Goal: Task Accomplishment & Management: Complete application form

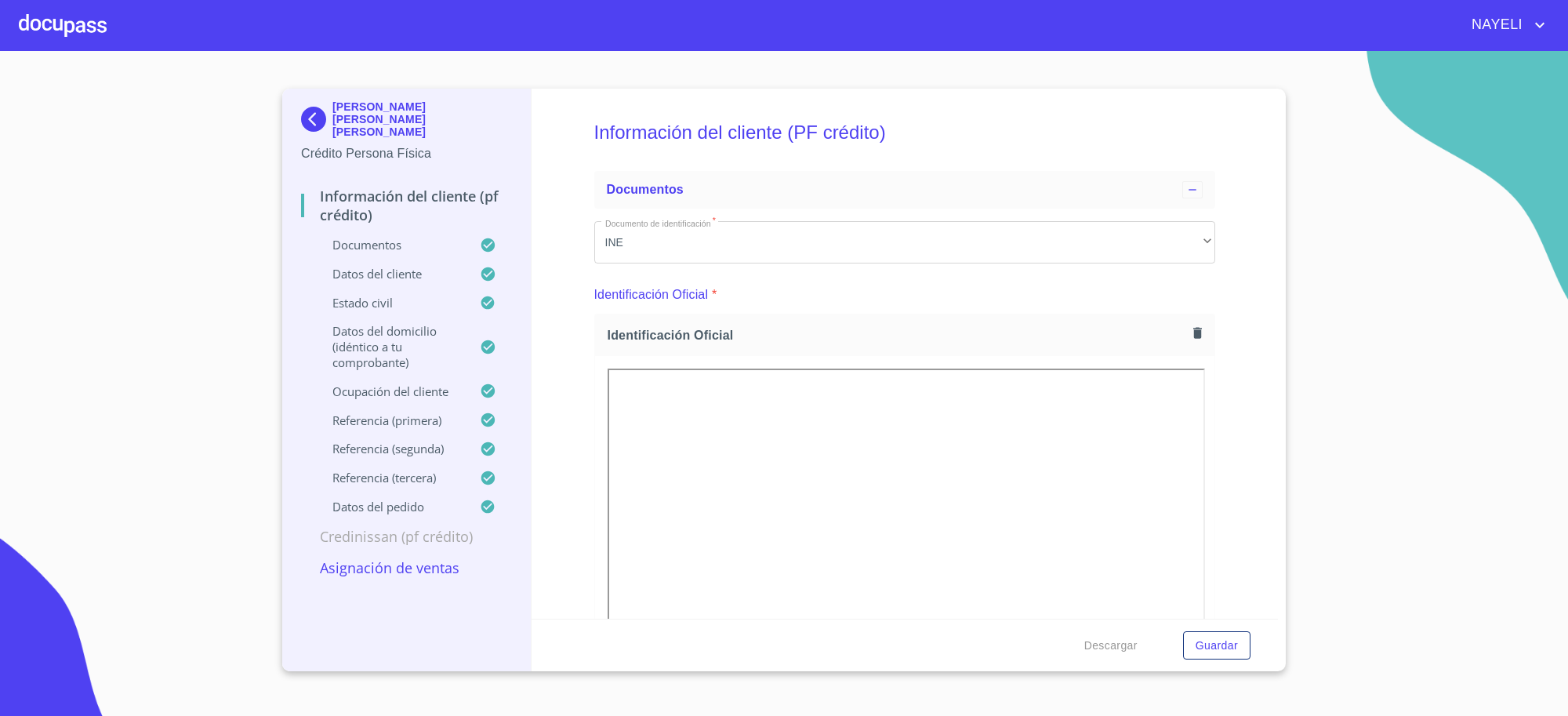
scroll to position [6274, 0]
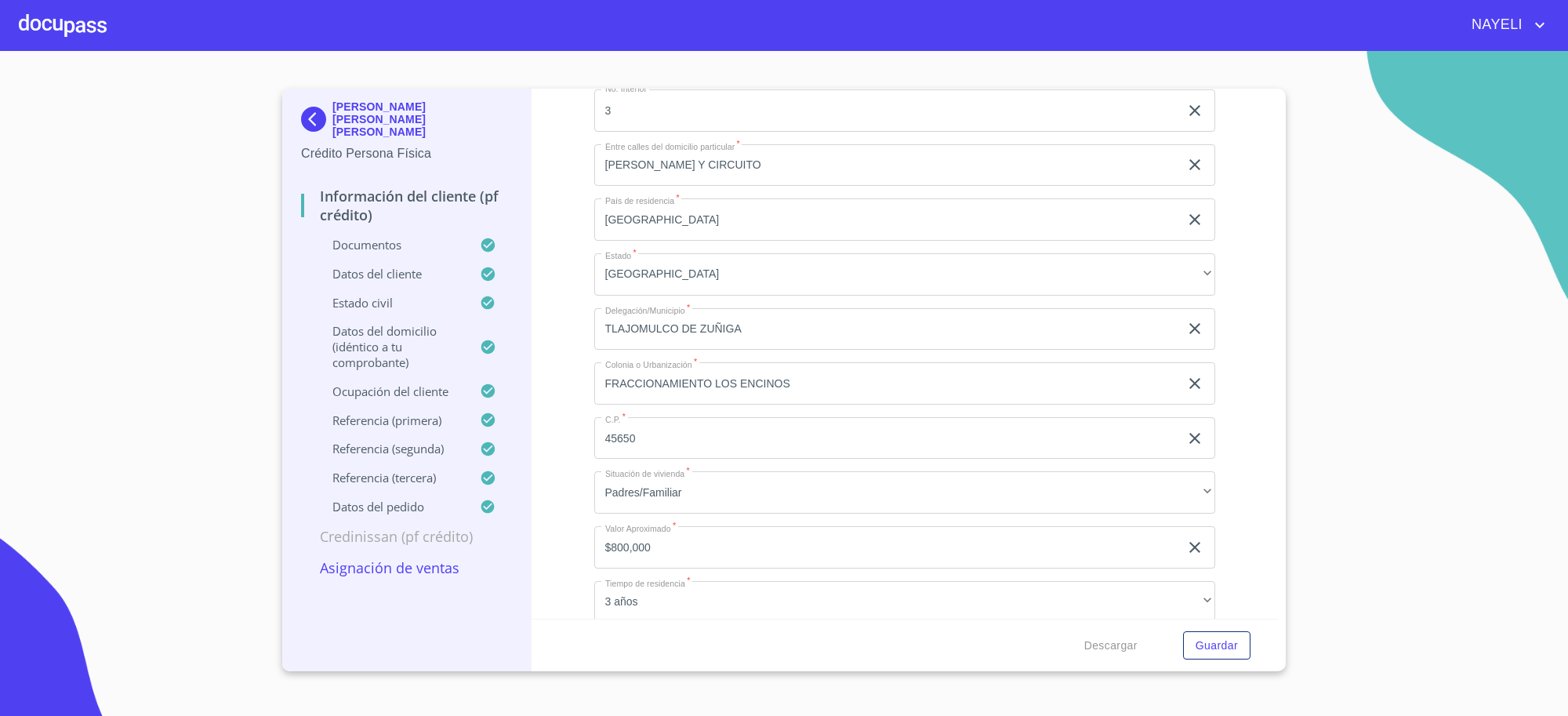
click at [417, 558] on p "Asignación de Ventas" at bounding box center [406, 568] width 211 height 19
click at [428, 563] on p "Asignación de Ventas" at bounding box center [406, 568] width 211 height 19
click at [312, 107] on img at bounding box center [316, 119] width 31 height 26
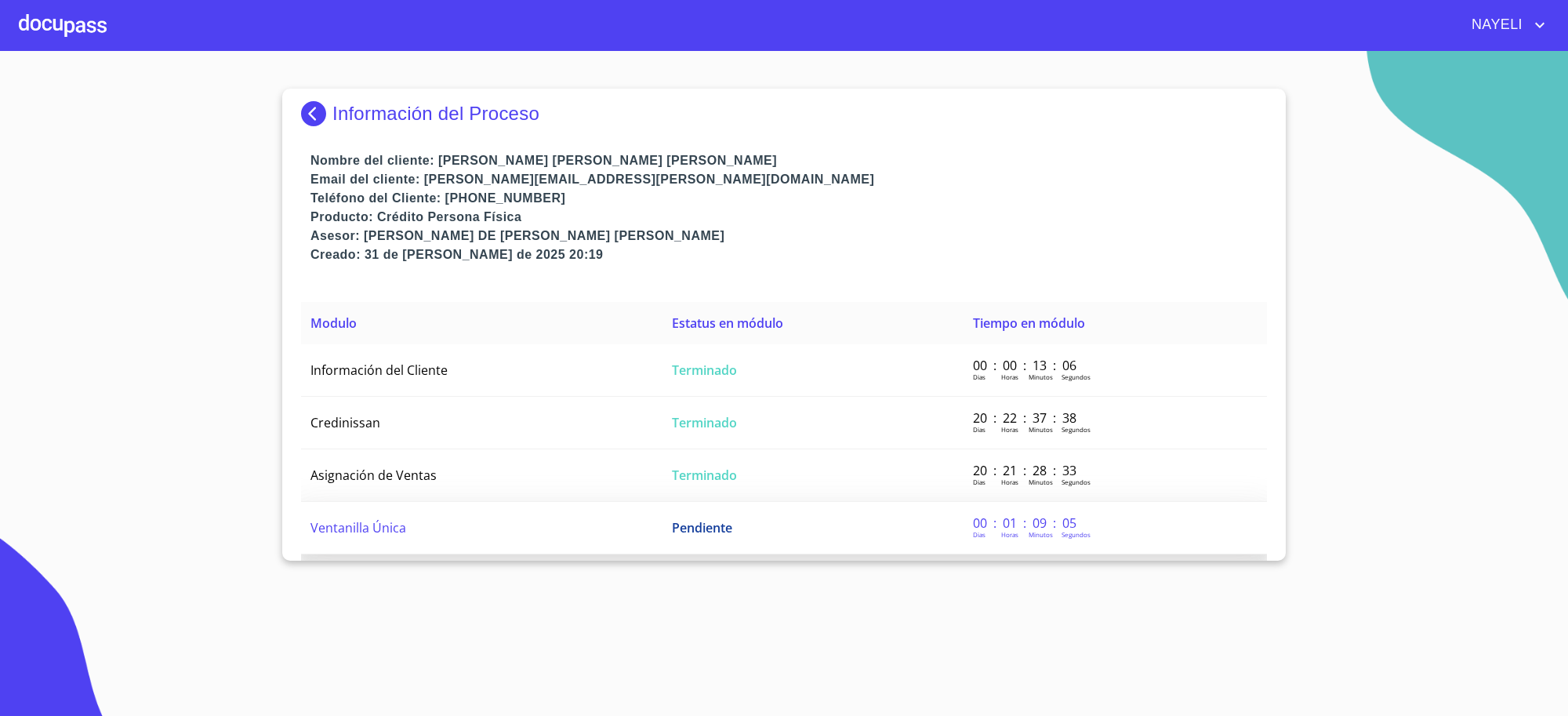
click at [502, 529] on td "Ventanilla Única" at bounding box center [481, 528] width 362 height 53
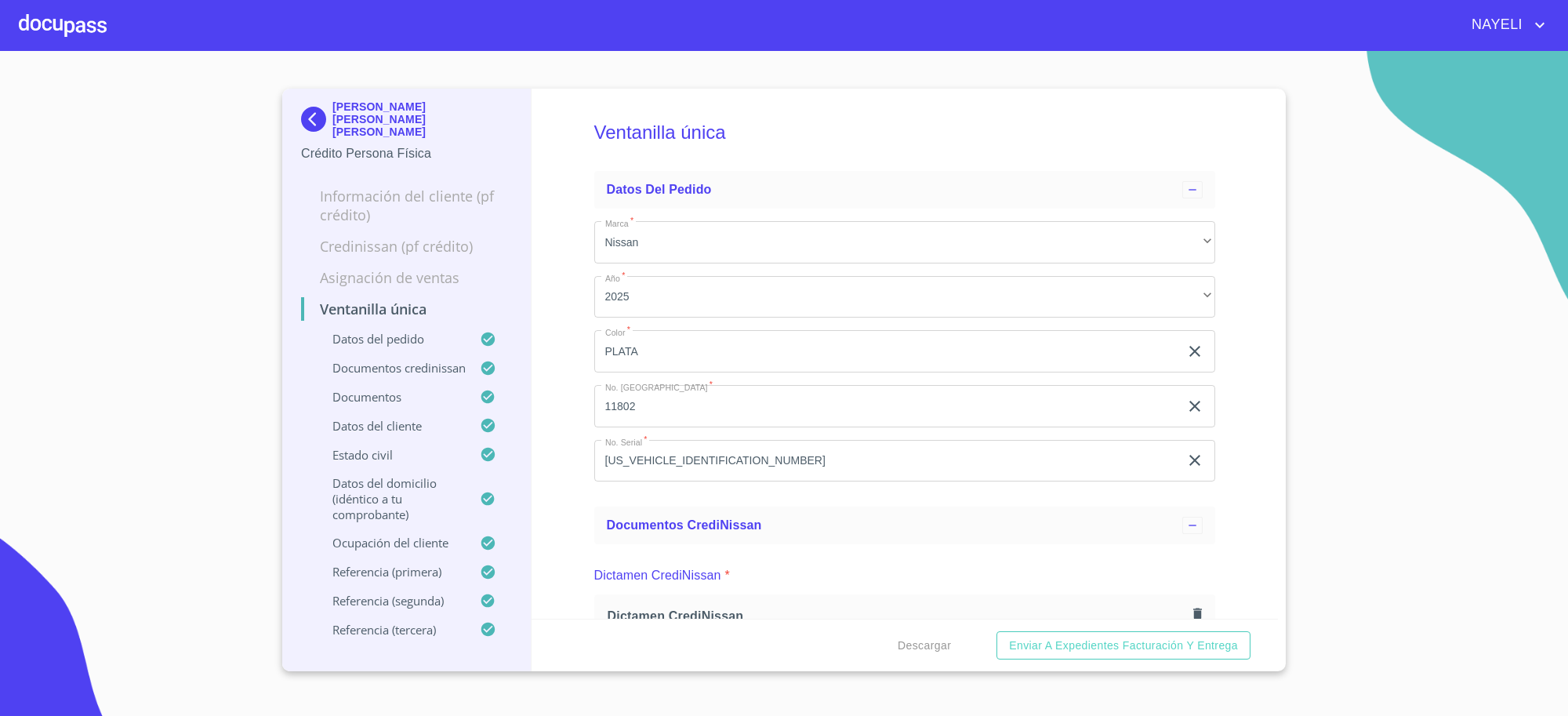
scroll to position [522, 0]
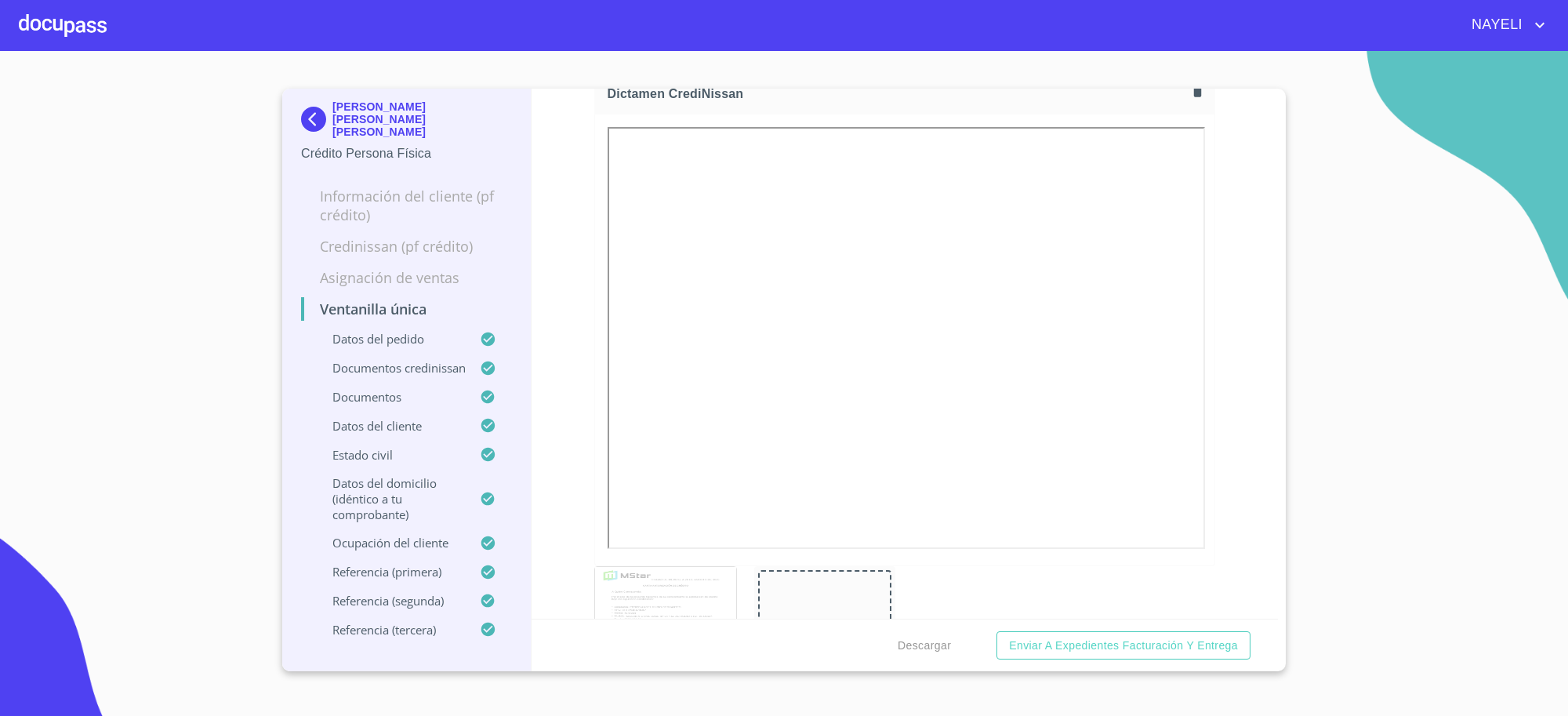
click at [316, 113] on img at bounding box center [316, 119] width 31 height 26
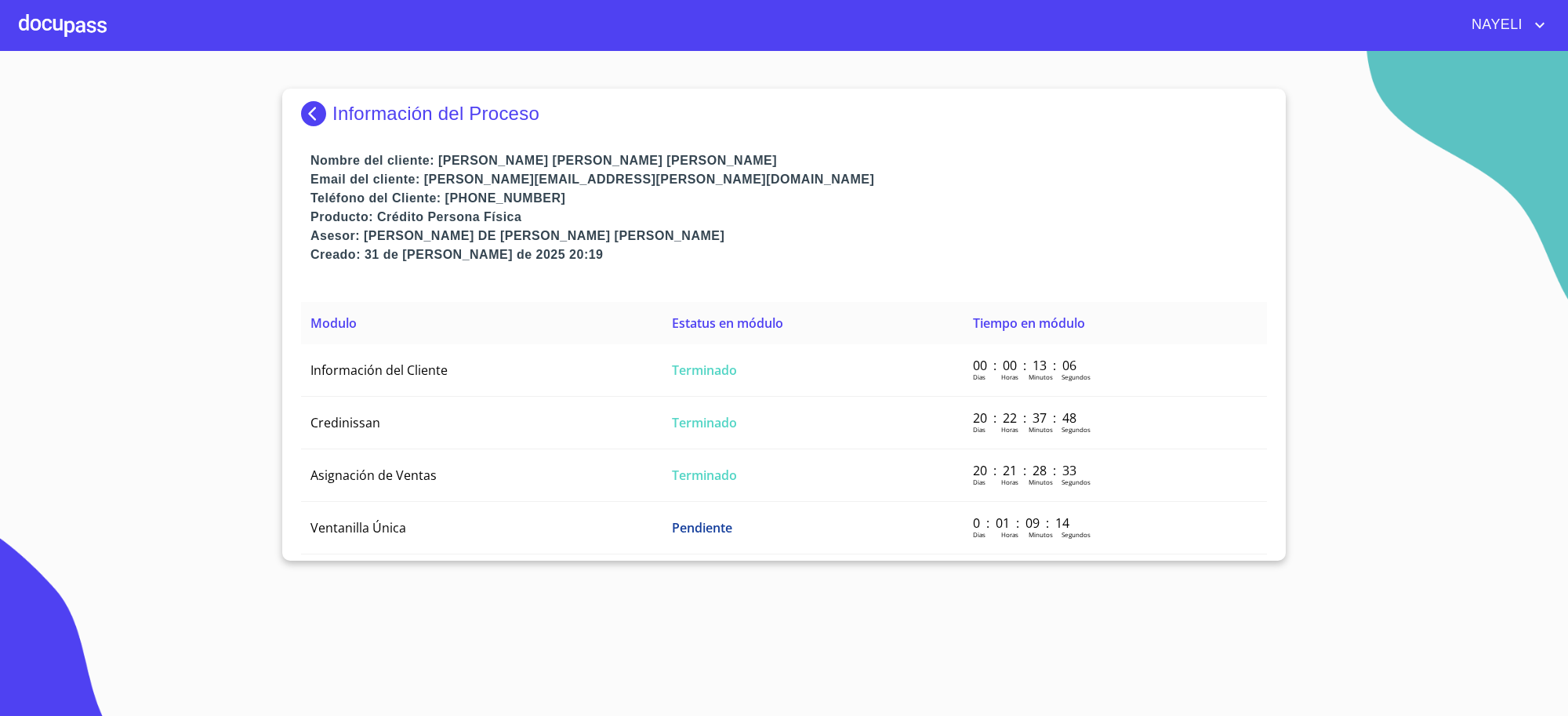
click at [316, 113] on img at bounding box center [316, 113] width 31 height 26
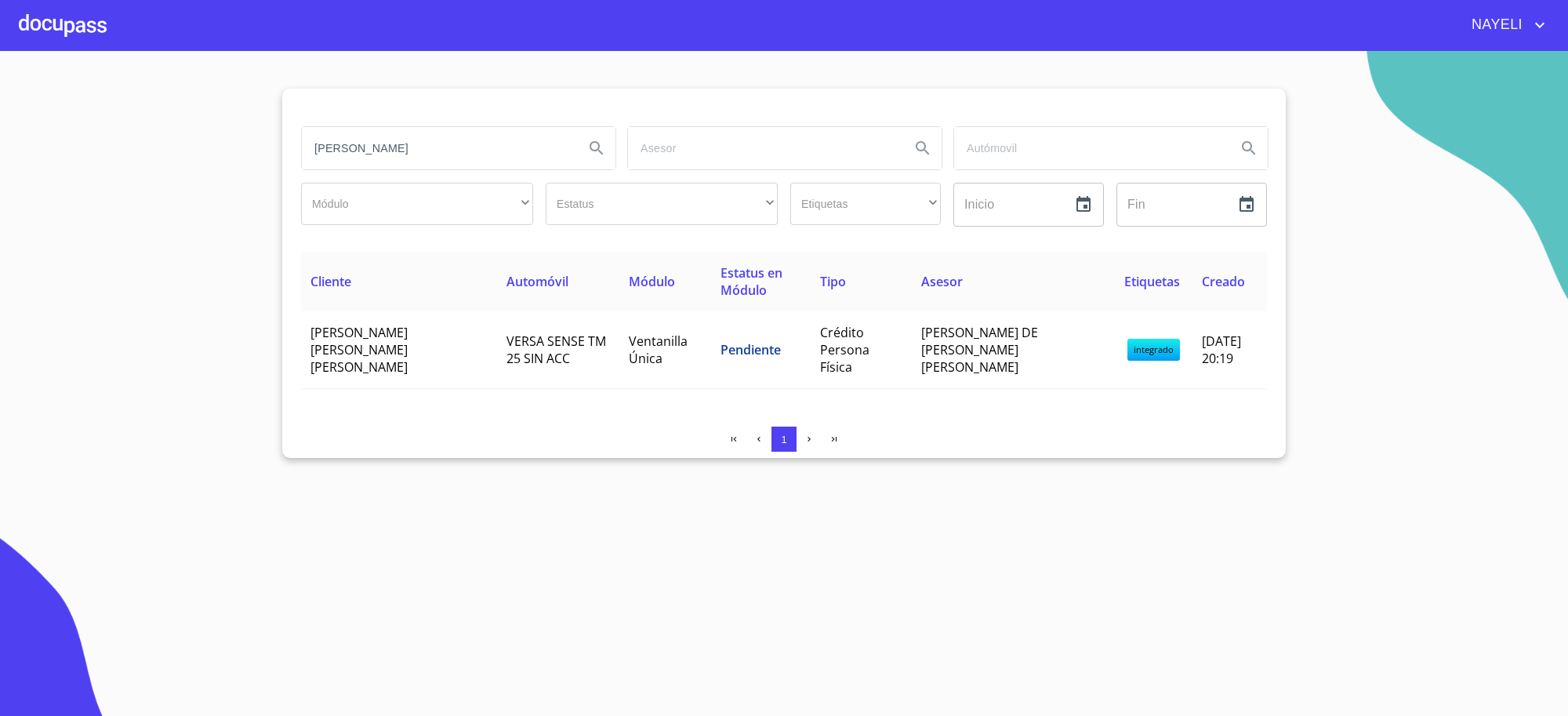
click at [409, 145] on input "[PERSON_NAME]" at bounding box center [437, 148] width 270 height 43
type input "P"
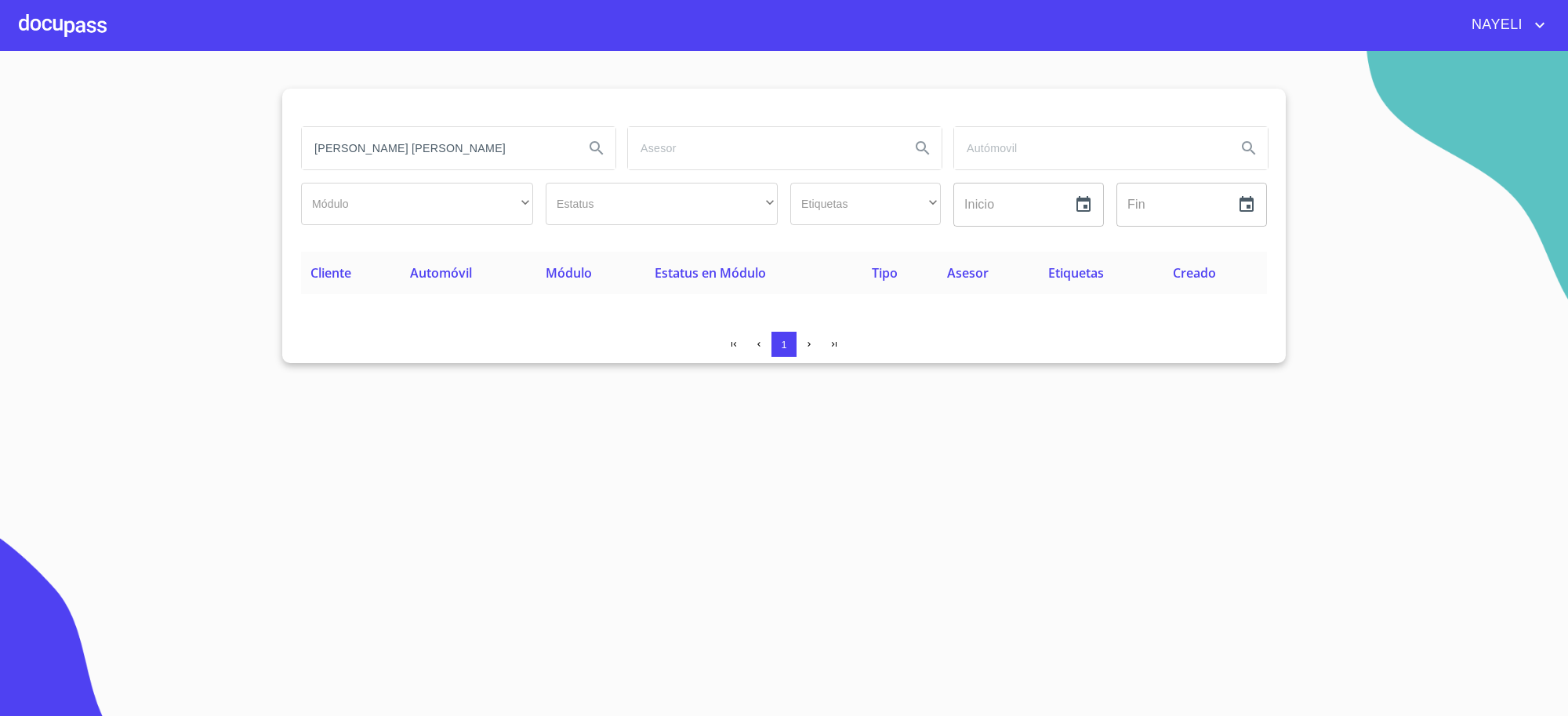
type input "[PERSON_NAME] [PERSON_NAME]"
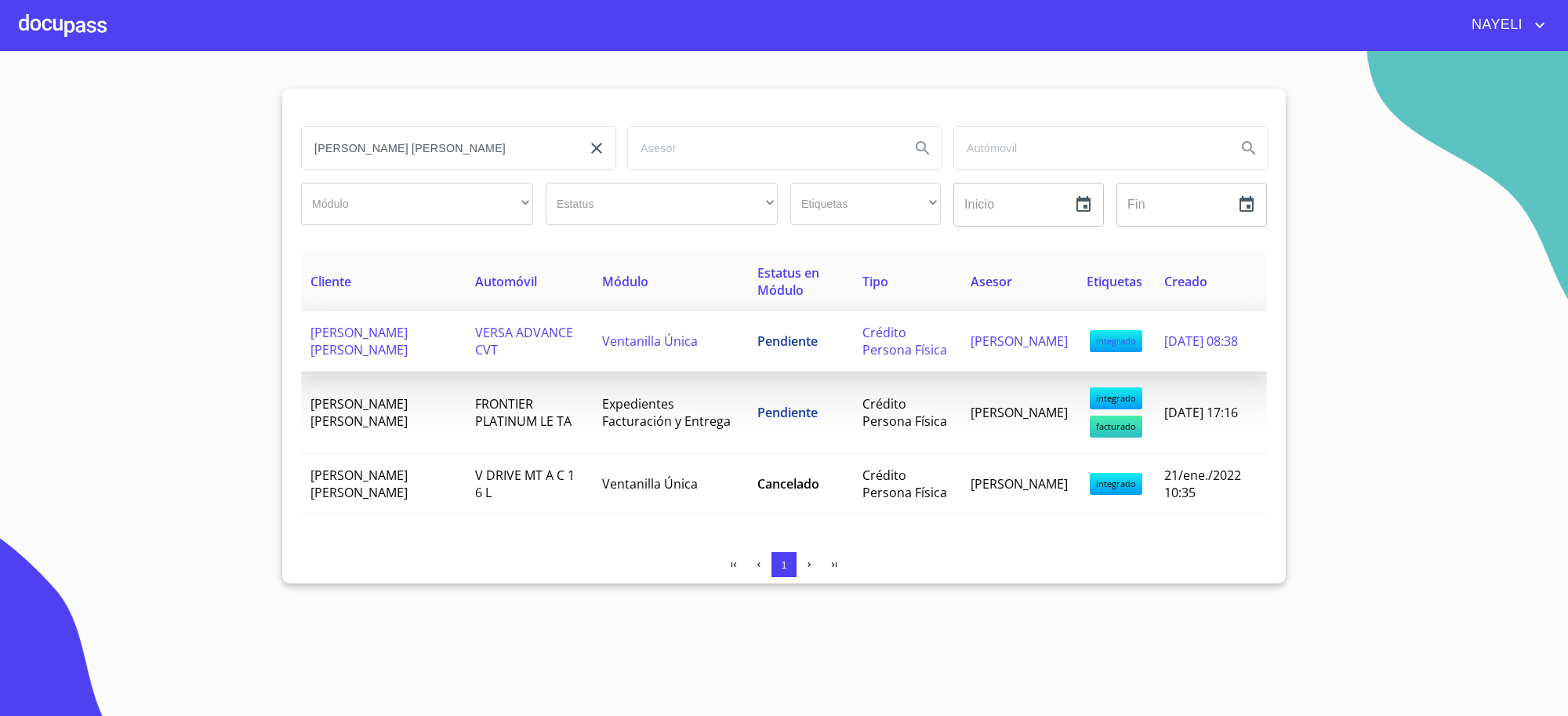
click at [726, 347] on td "Ventanilla Única" at bounding box center [670, 342] width 155 height 60
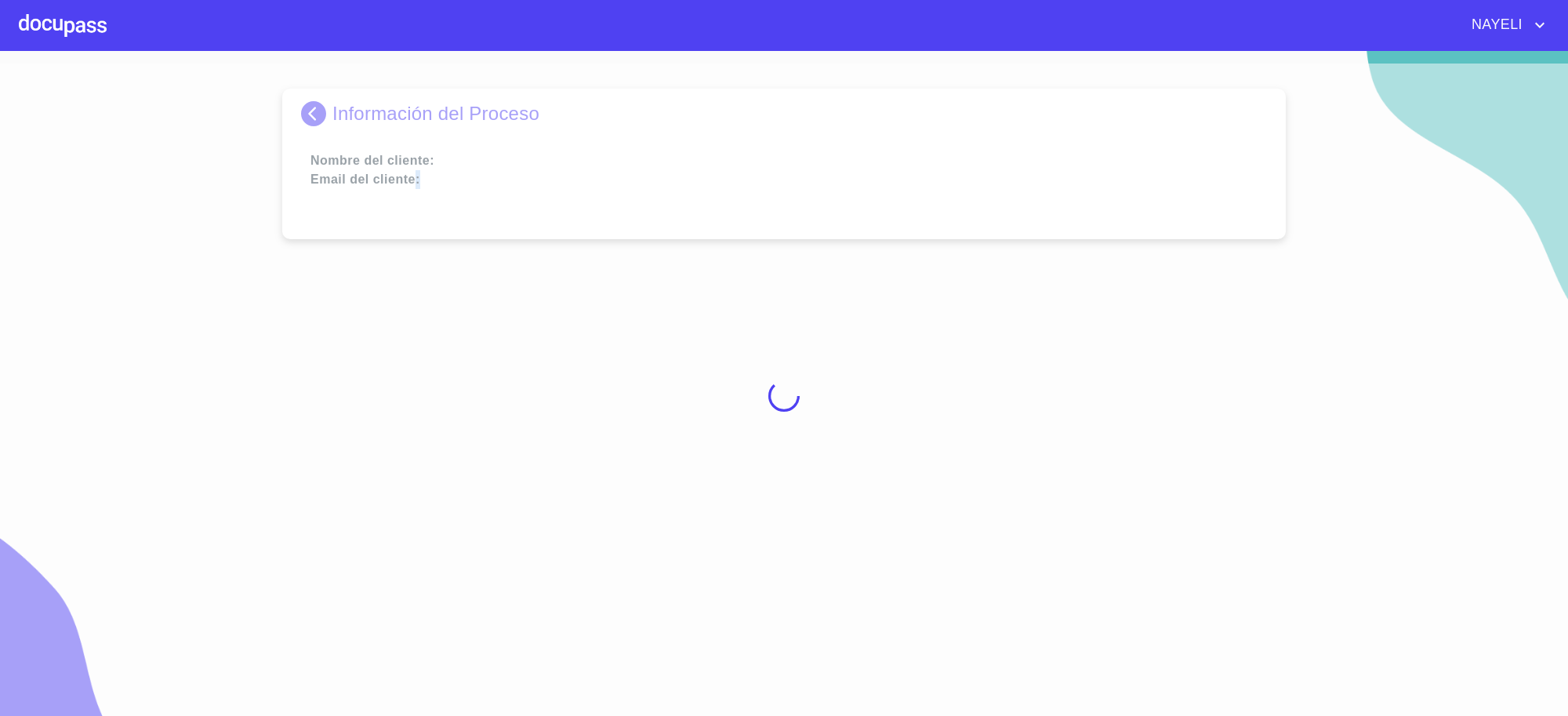
click at [726, 347] on div at bounding box center [784, 396] width 1568 height 665
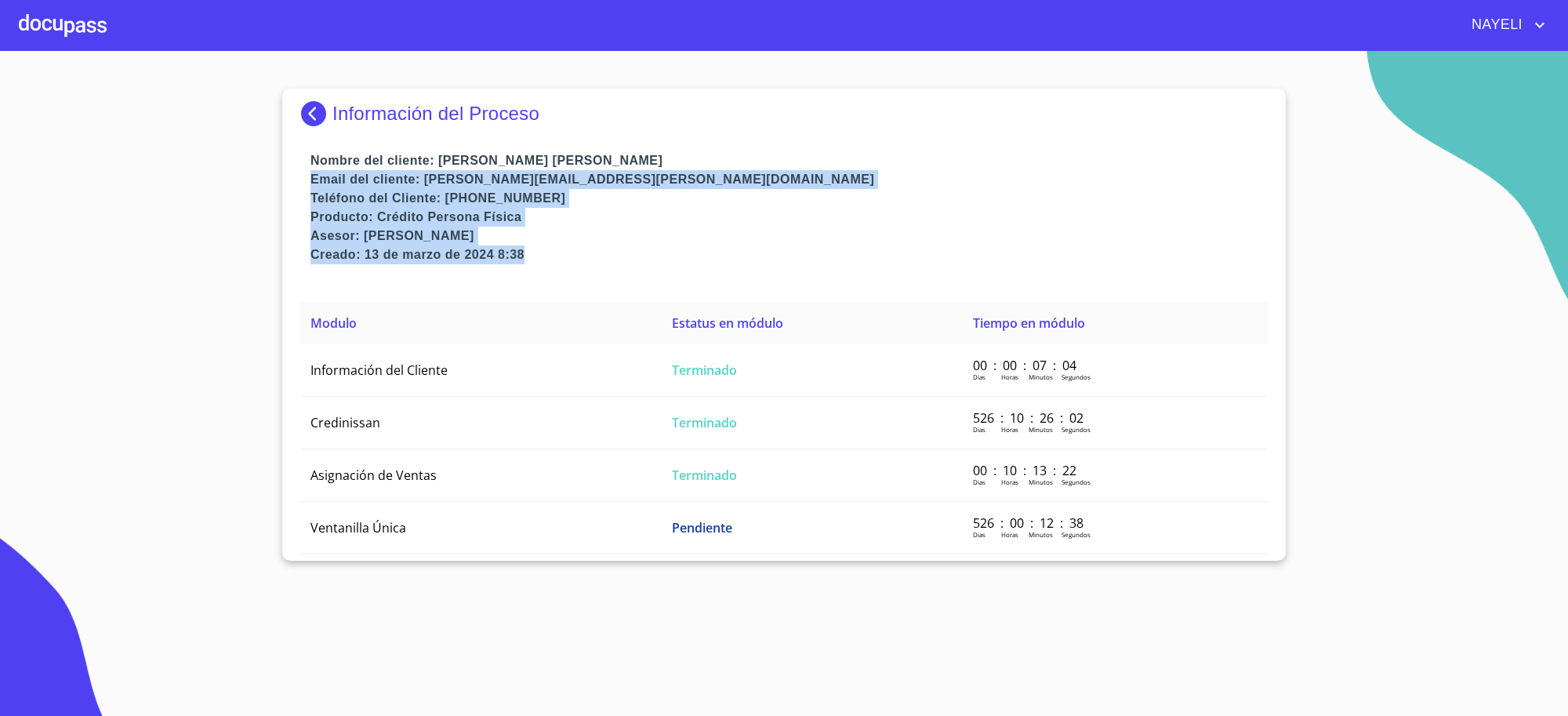
click at [824, 171] on p "Email del cliente: [PERSON_NAME][EMAIL_ADDRESS][PERSON_NAME][DOMAIN_NAME]" at bounding box center [788, 179] width 956 height 19
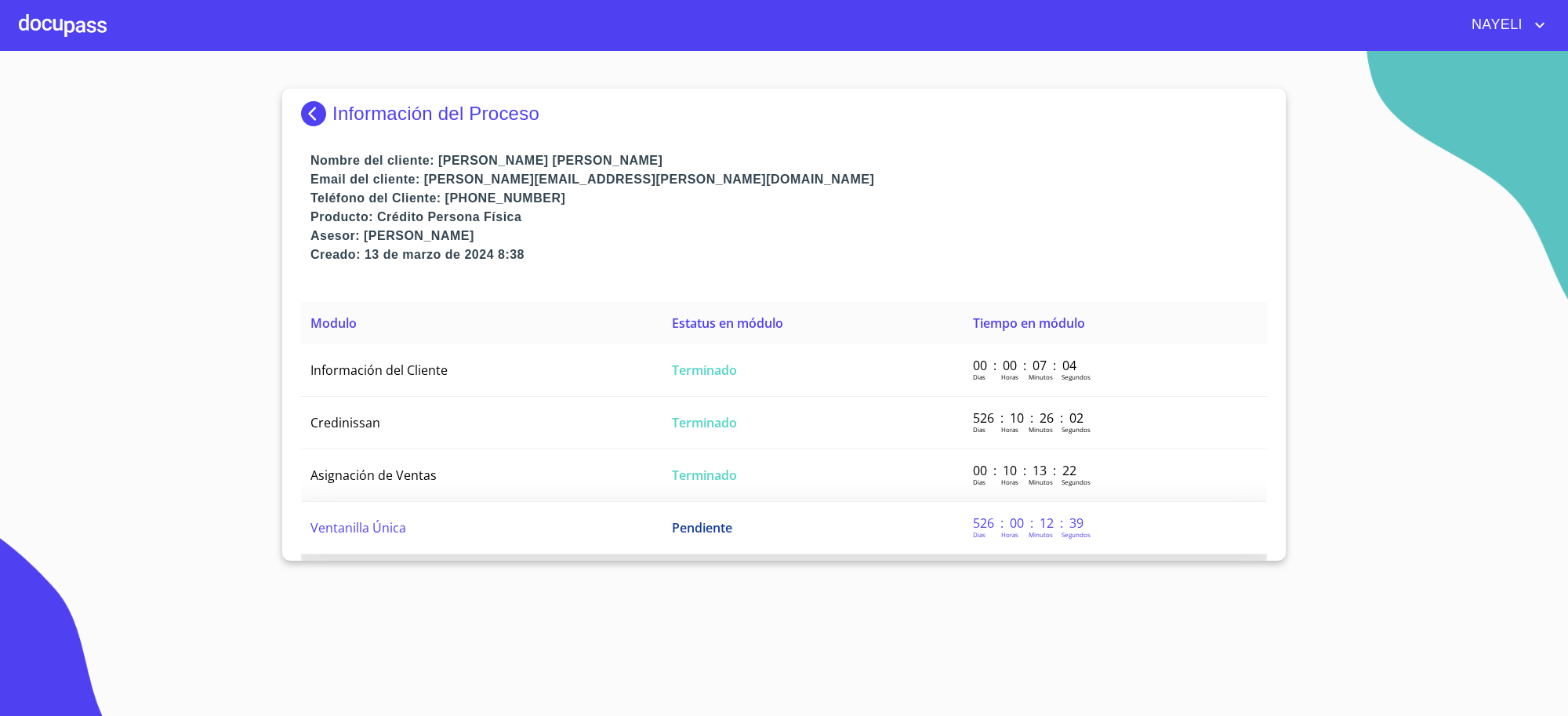
click at [675, 541] on td "Pendiente" at bounding box center [813, 528] width 301 height 53
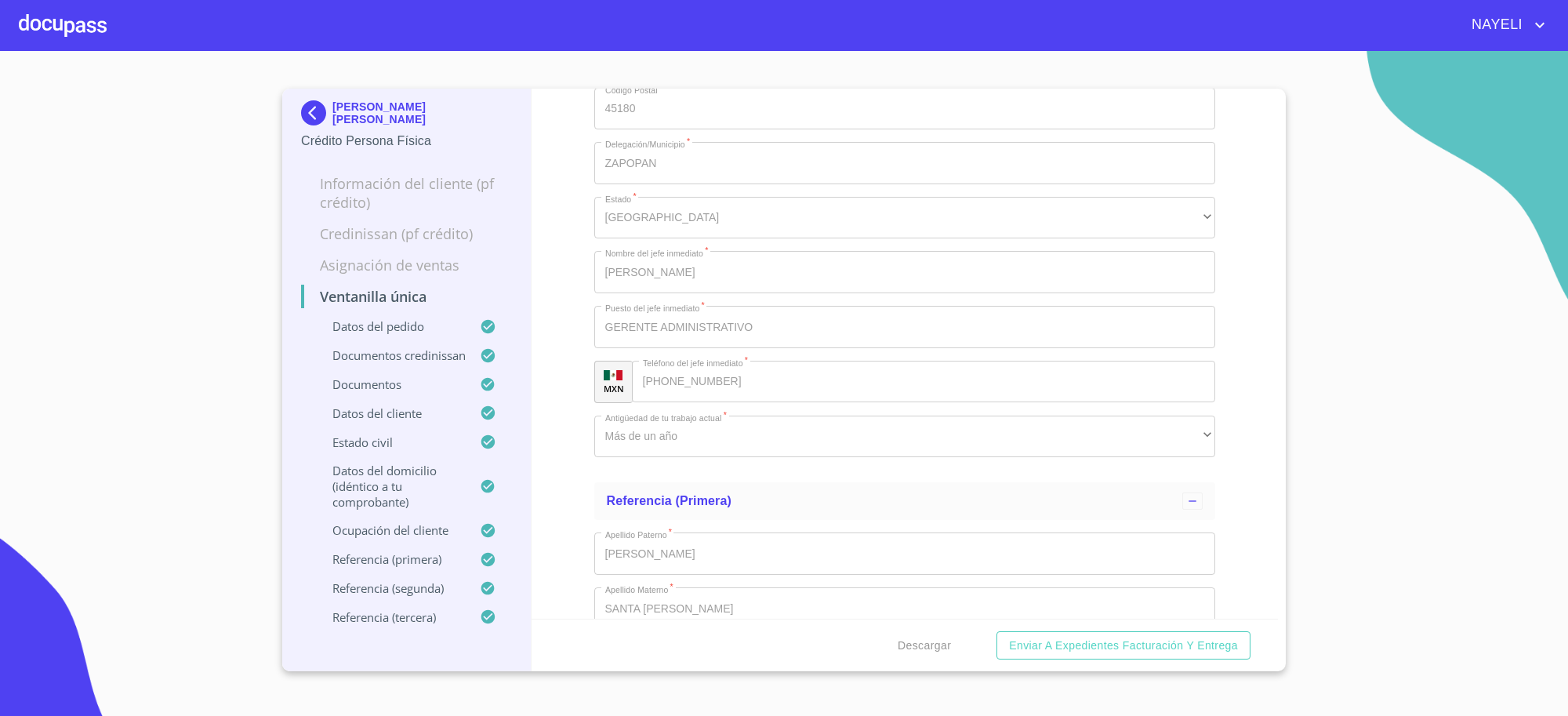
scroll to position [6536, 0]
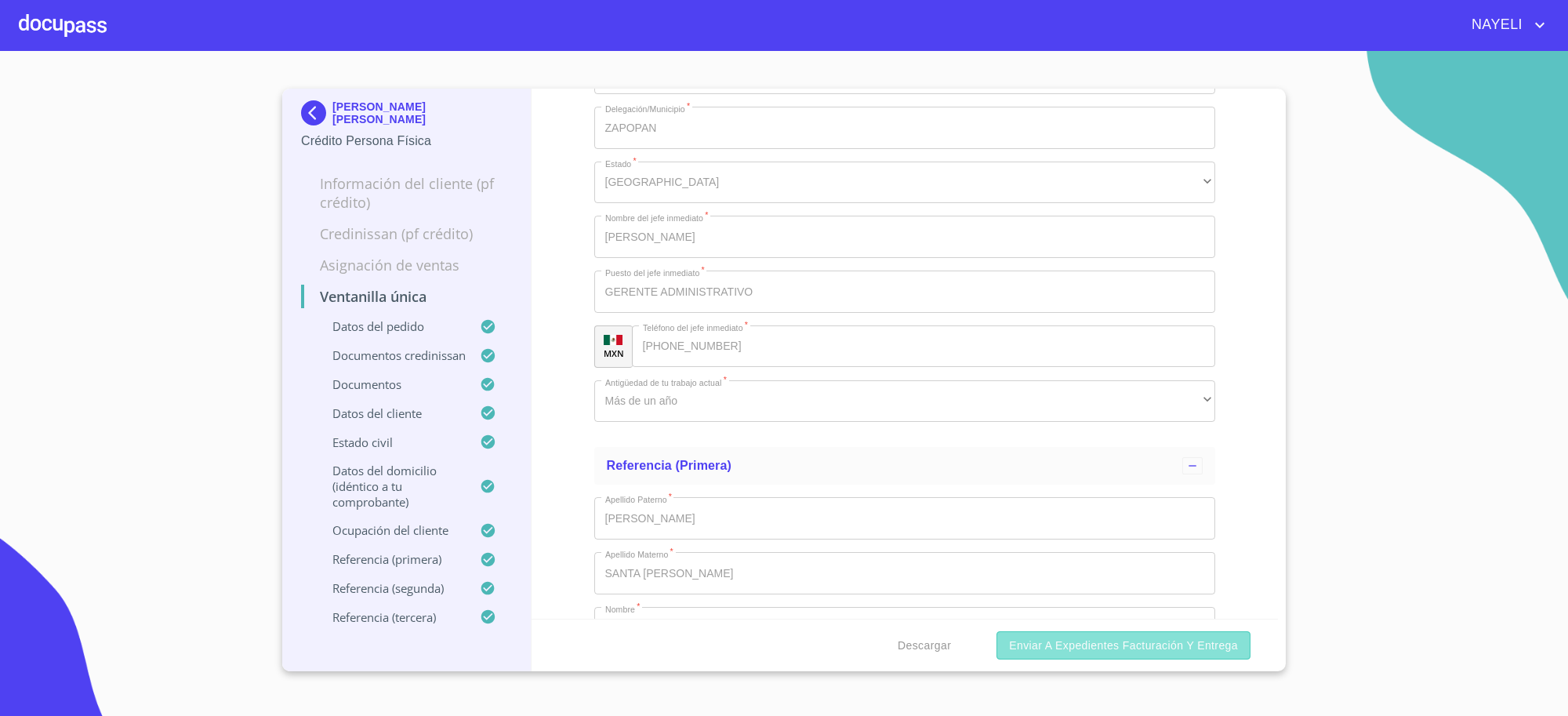
click at [1065, 641] on span "Enviar a Expedientes Facturación y Entrega" at bounding box center [1123, 645] width 228 height 20
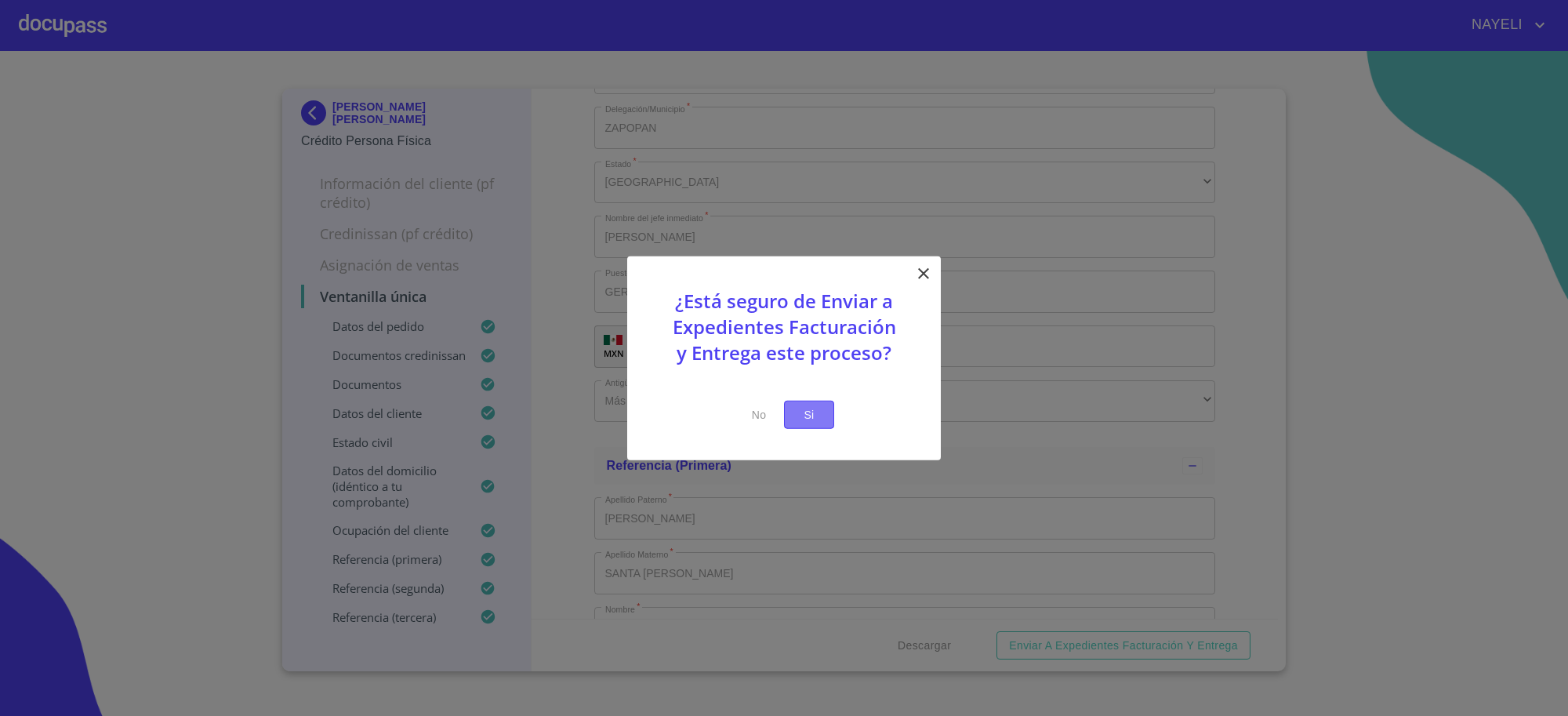
click at [817, 417] on span "Si" at bounding box center [809, 414] width 25 height 20
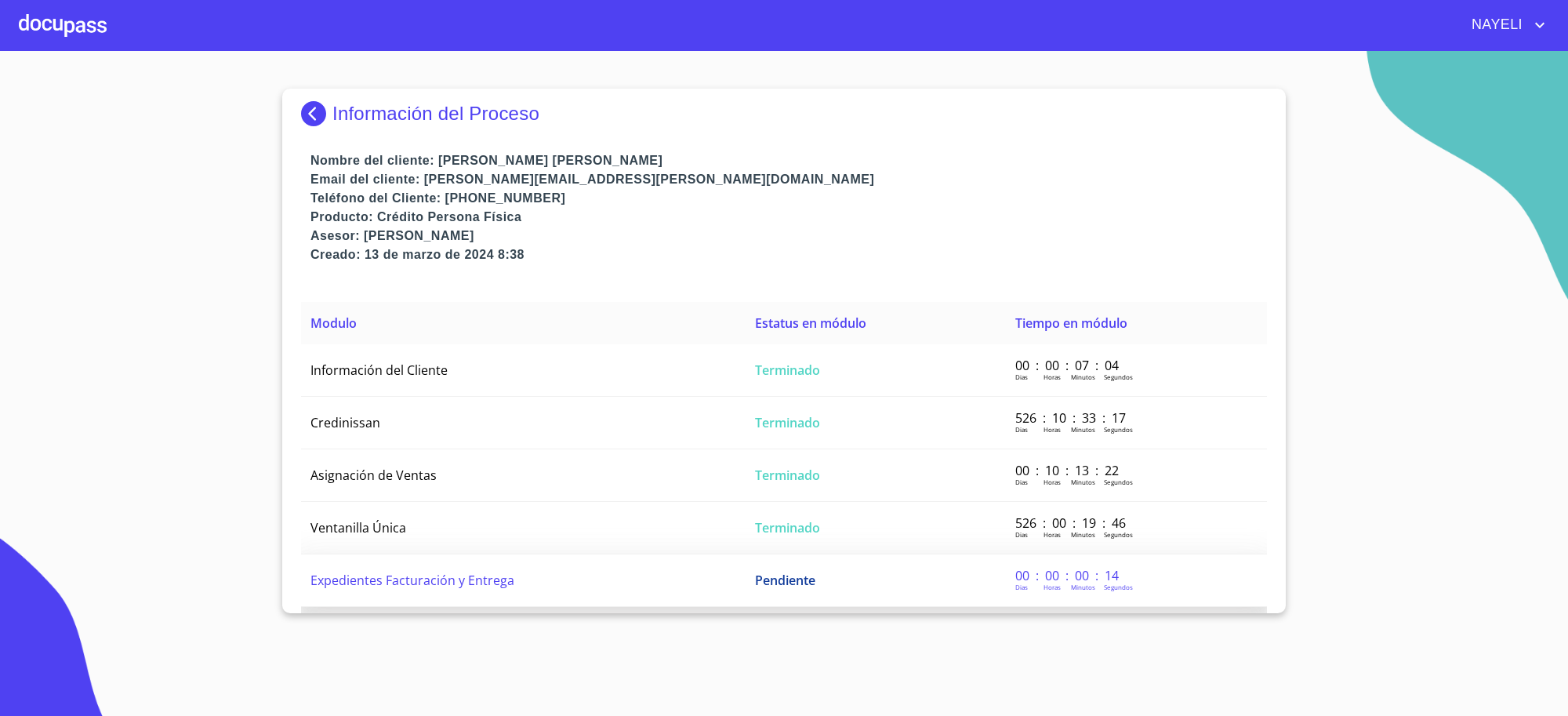
click at [428, 594] on td "Expedientes Facturación y Entrega" at bounding box center [523, 581] width 445 height 53
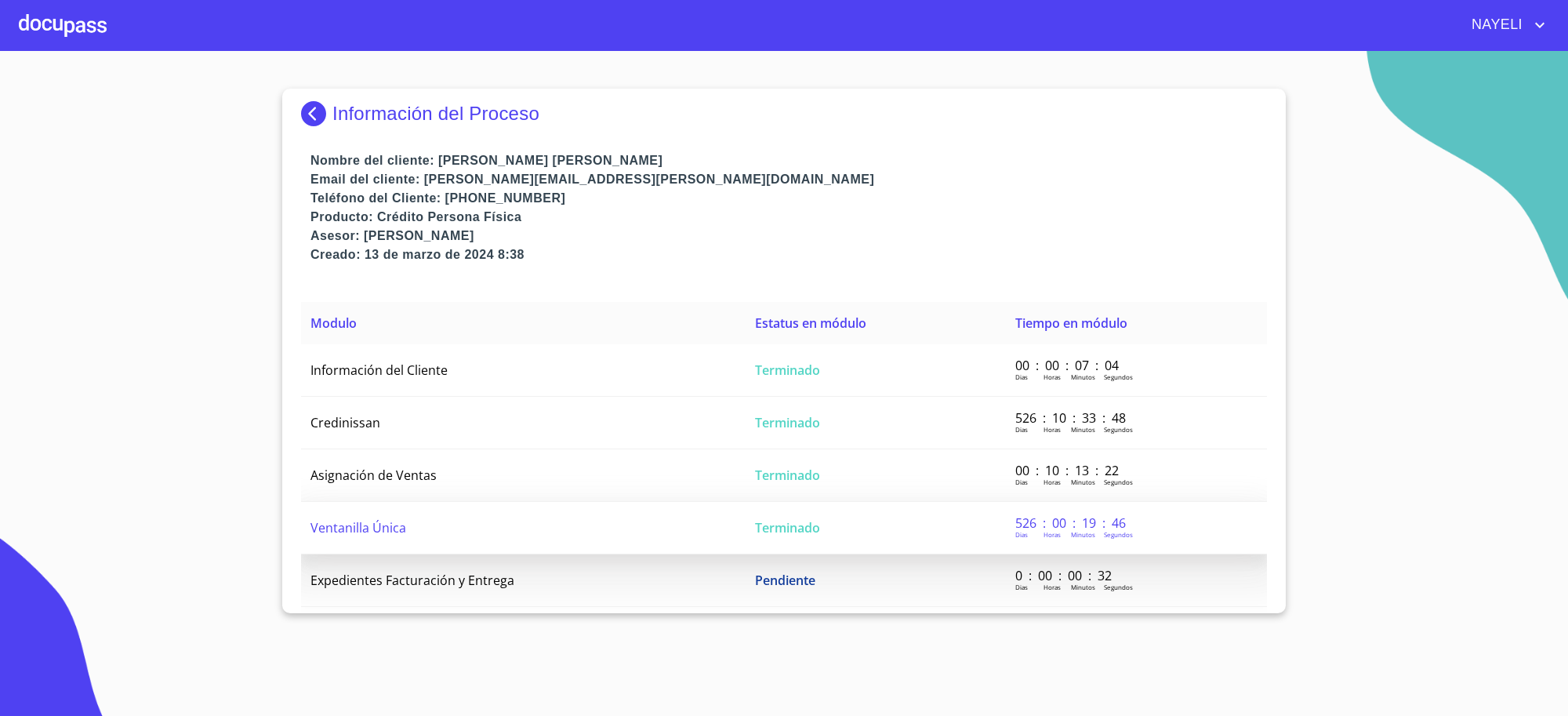
click at [633, 520] on td "Ventanilla Única" at bounding box center [523, 528] width 445 height 53
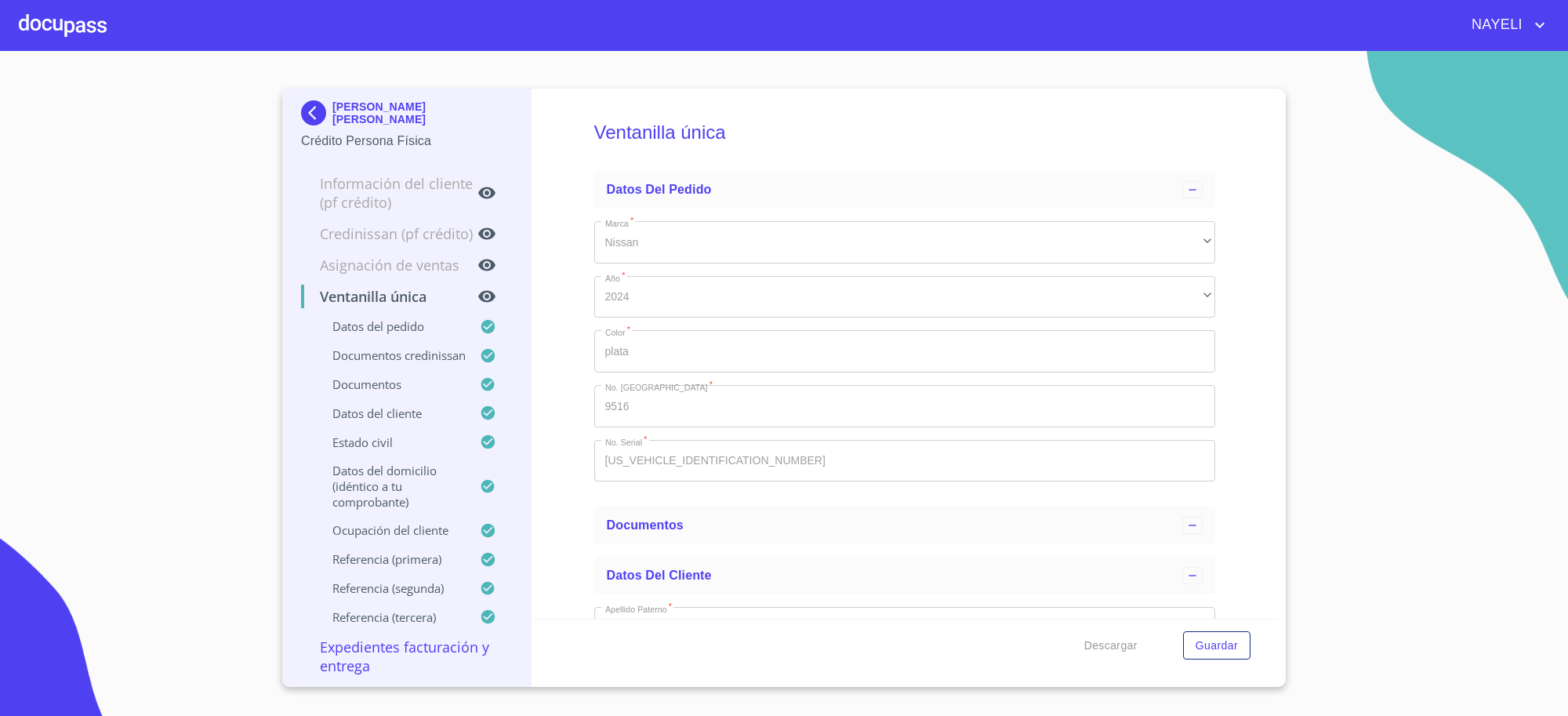
type input "31 de oct. de 2018"
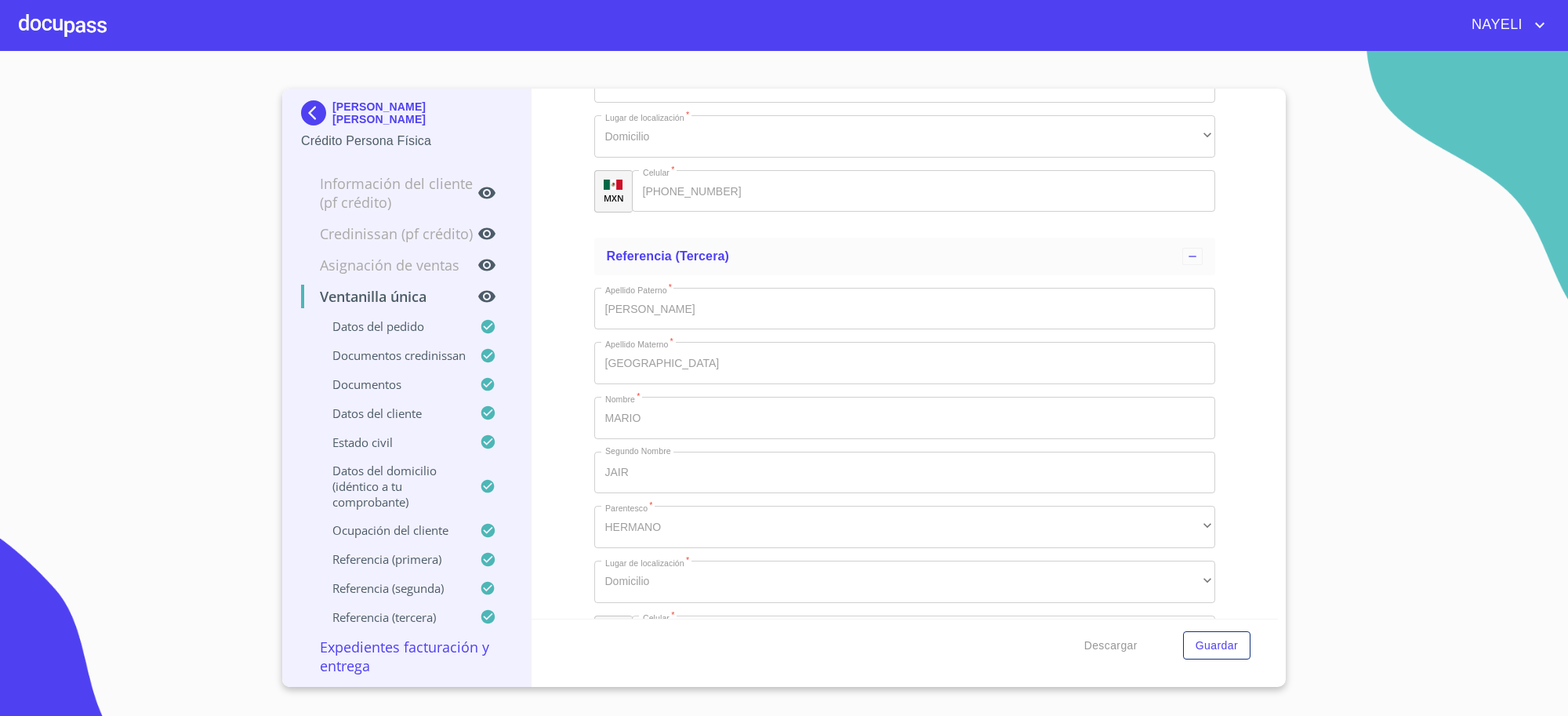
scroll to position [8707, 0]
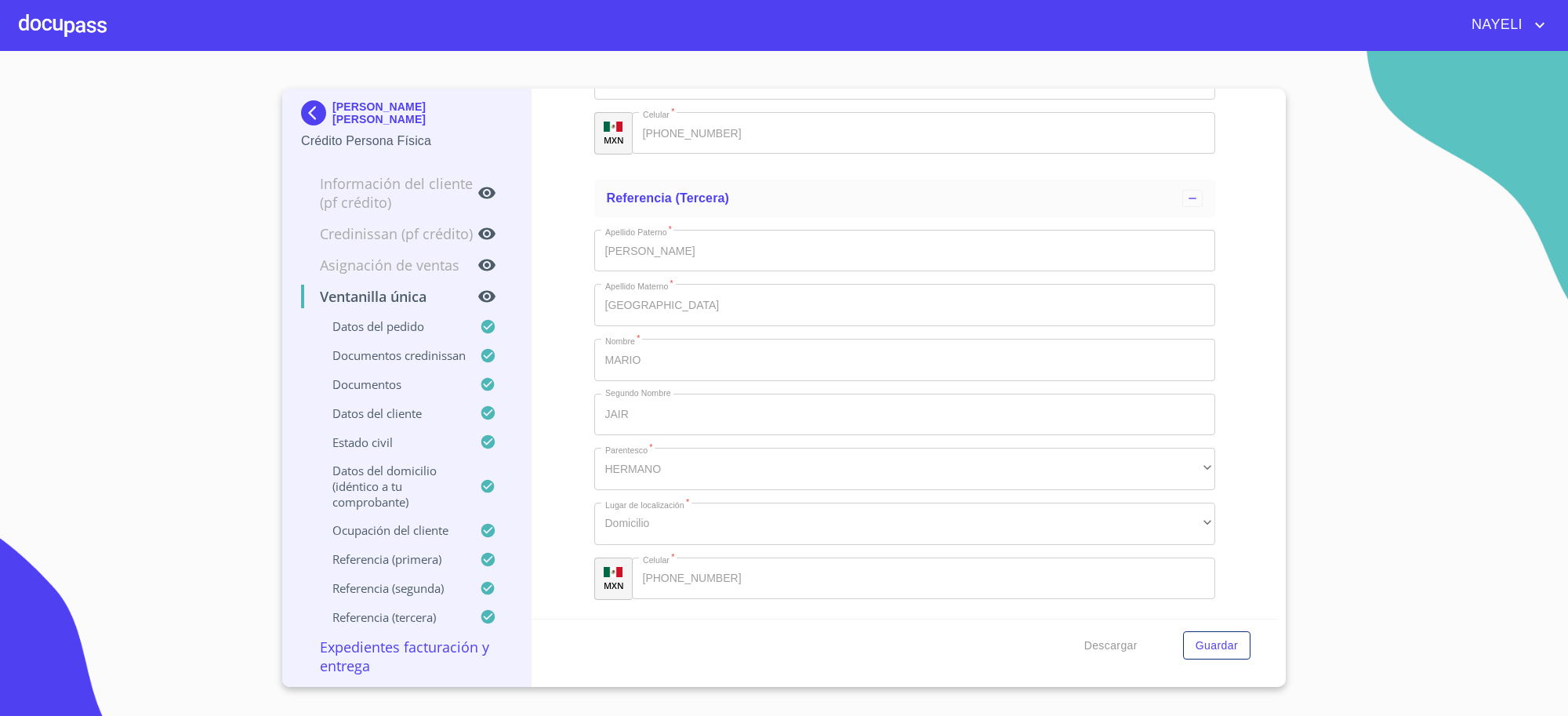
click at [312, 115] on img at bounding box center [316, 112] width 31 height 26
